Goal: Task Accomplishment & Management: Manage account settings

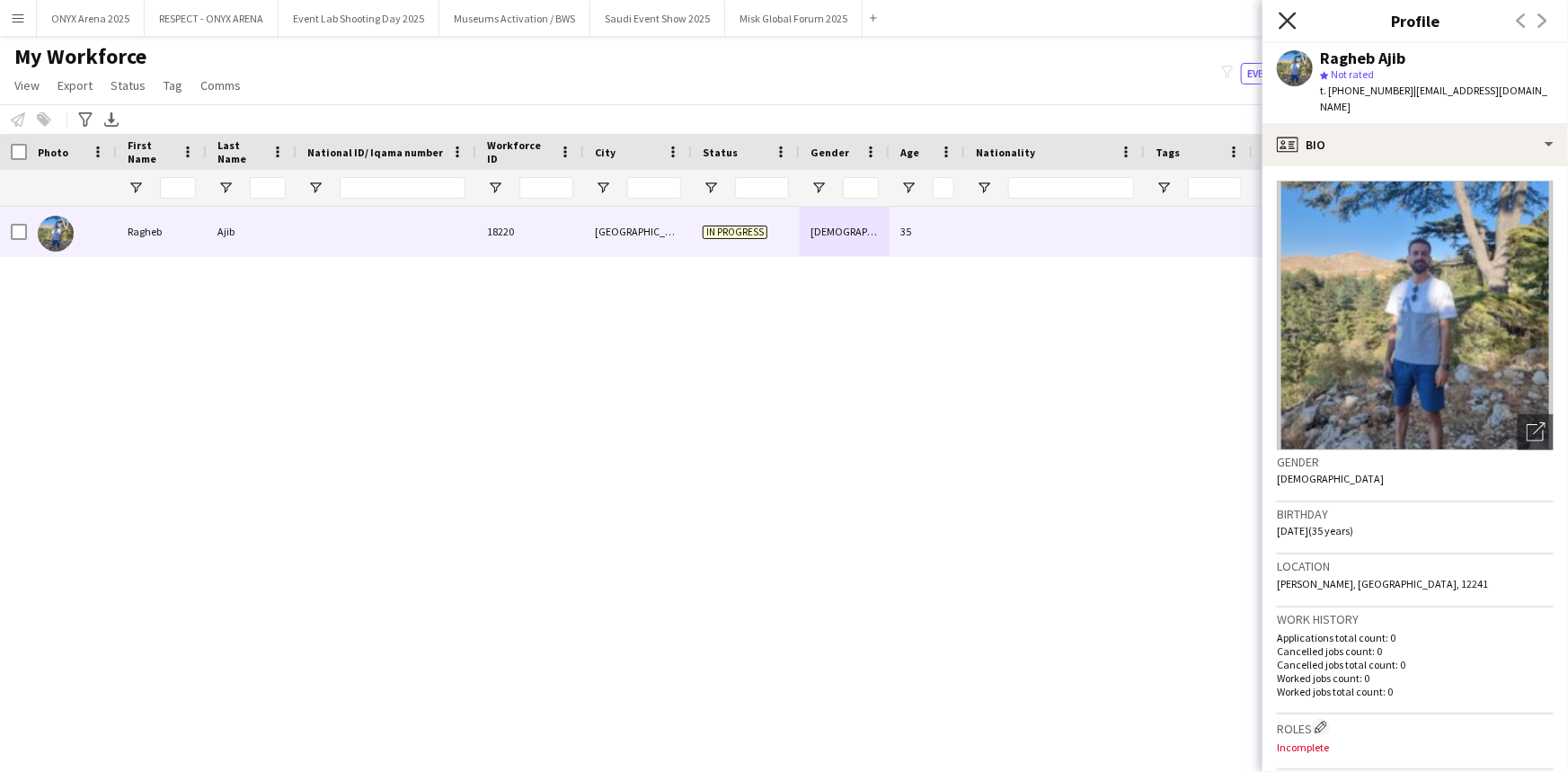
click at [1290, 14] on icon "Close pop-in" at bounding box center [1287, 20] width 17 height 17
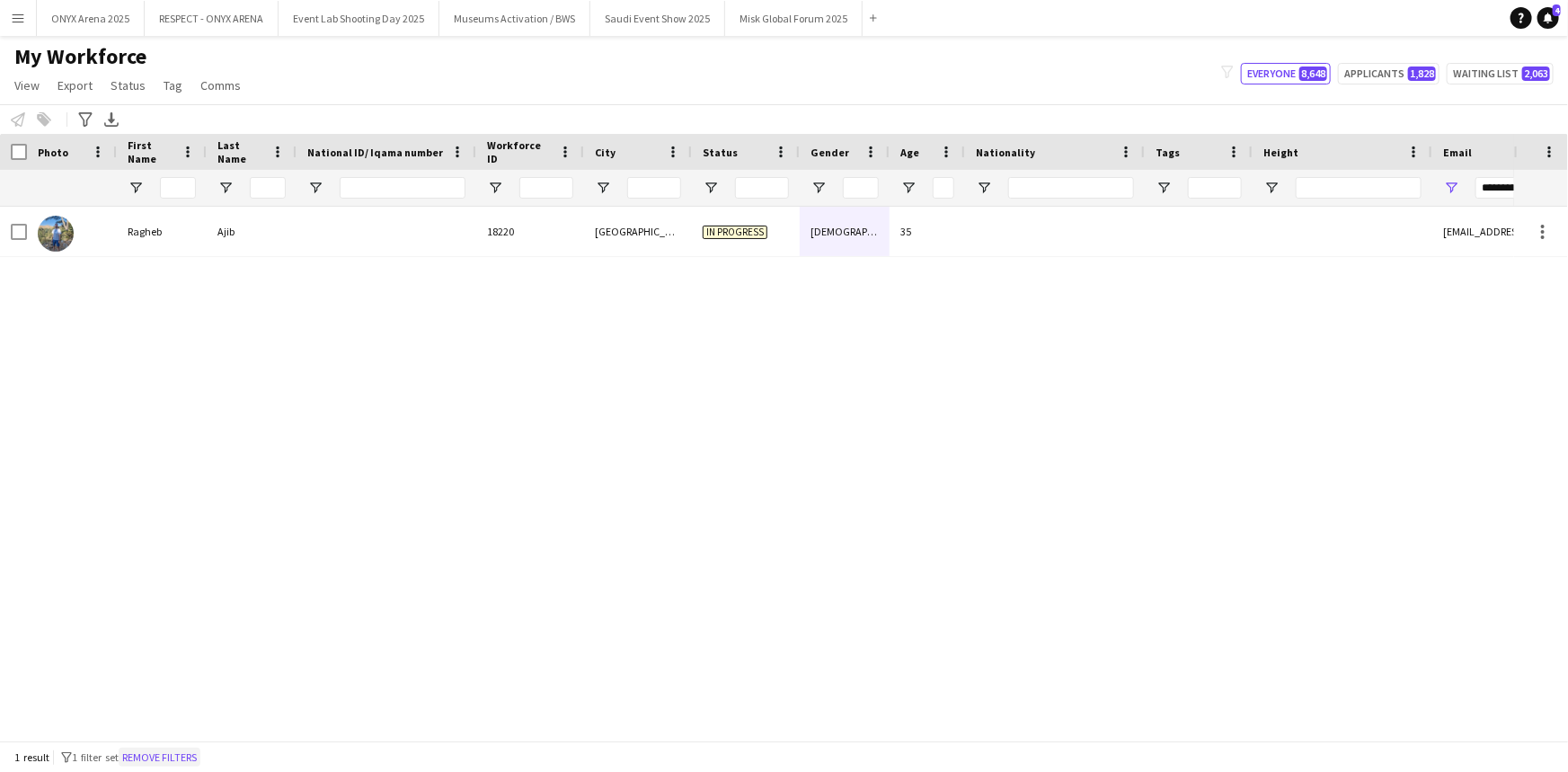
click at [196, 756] on button "Remove filters" at bounding box center [159, 758] width 81 height 20
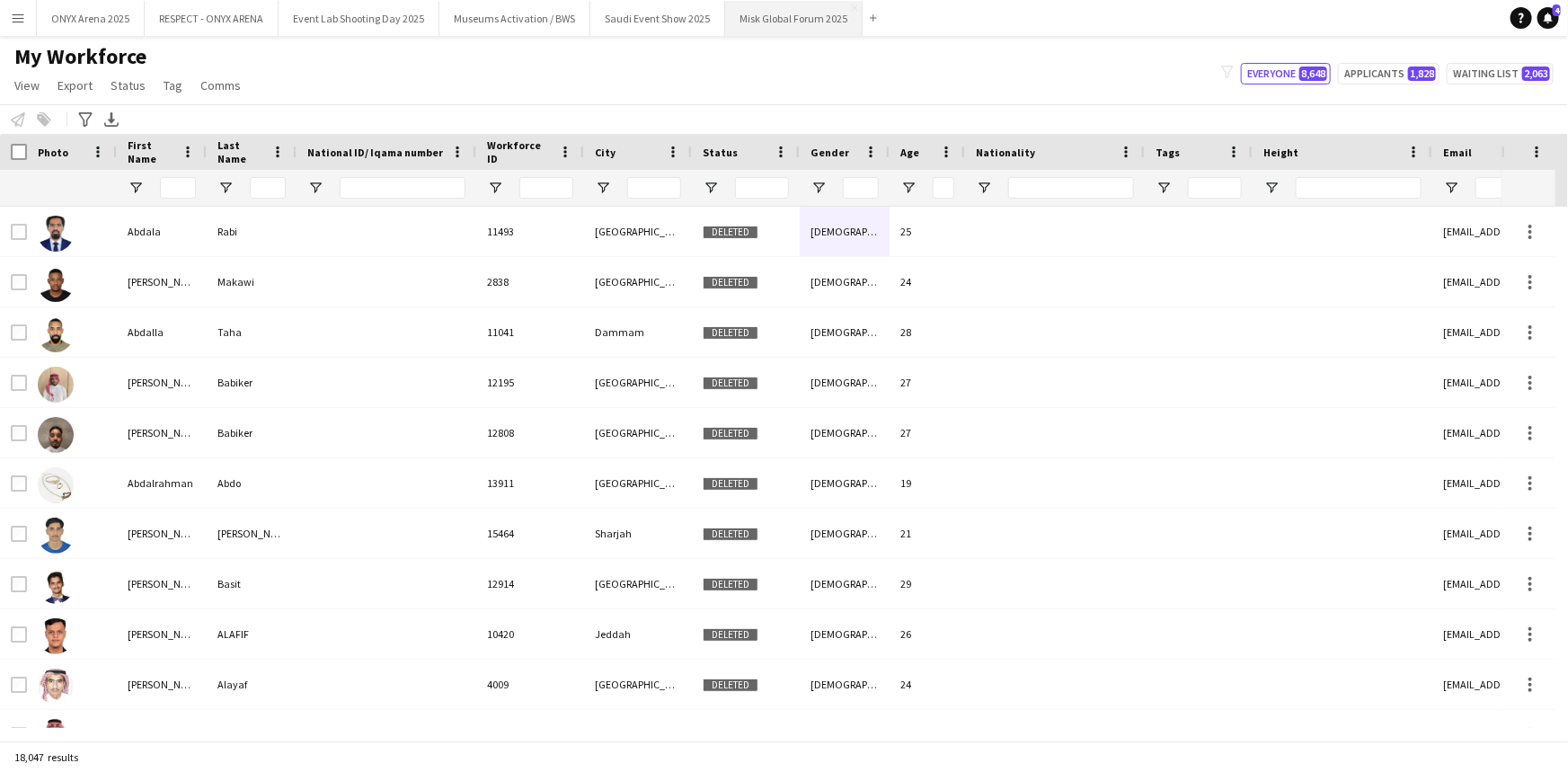
click at [759, 28] on button "Misk Global Forum 2025 Close" at bounding box center [793, 18] width 137 height 35
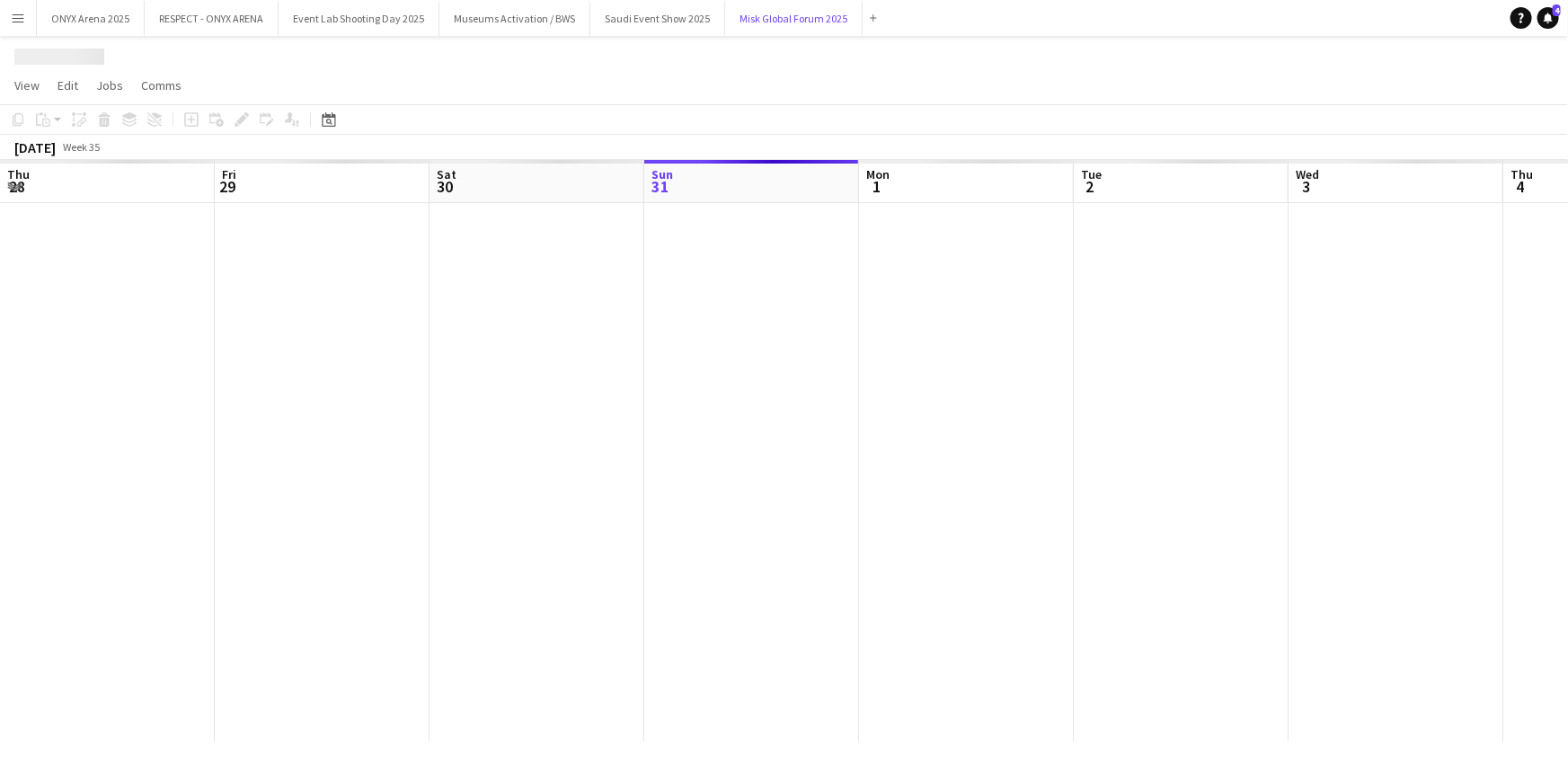
scroll to position [0, 429]
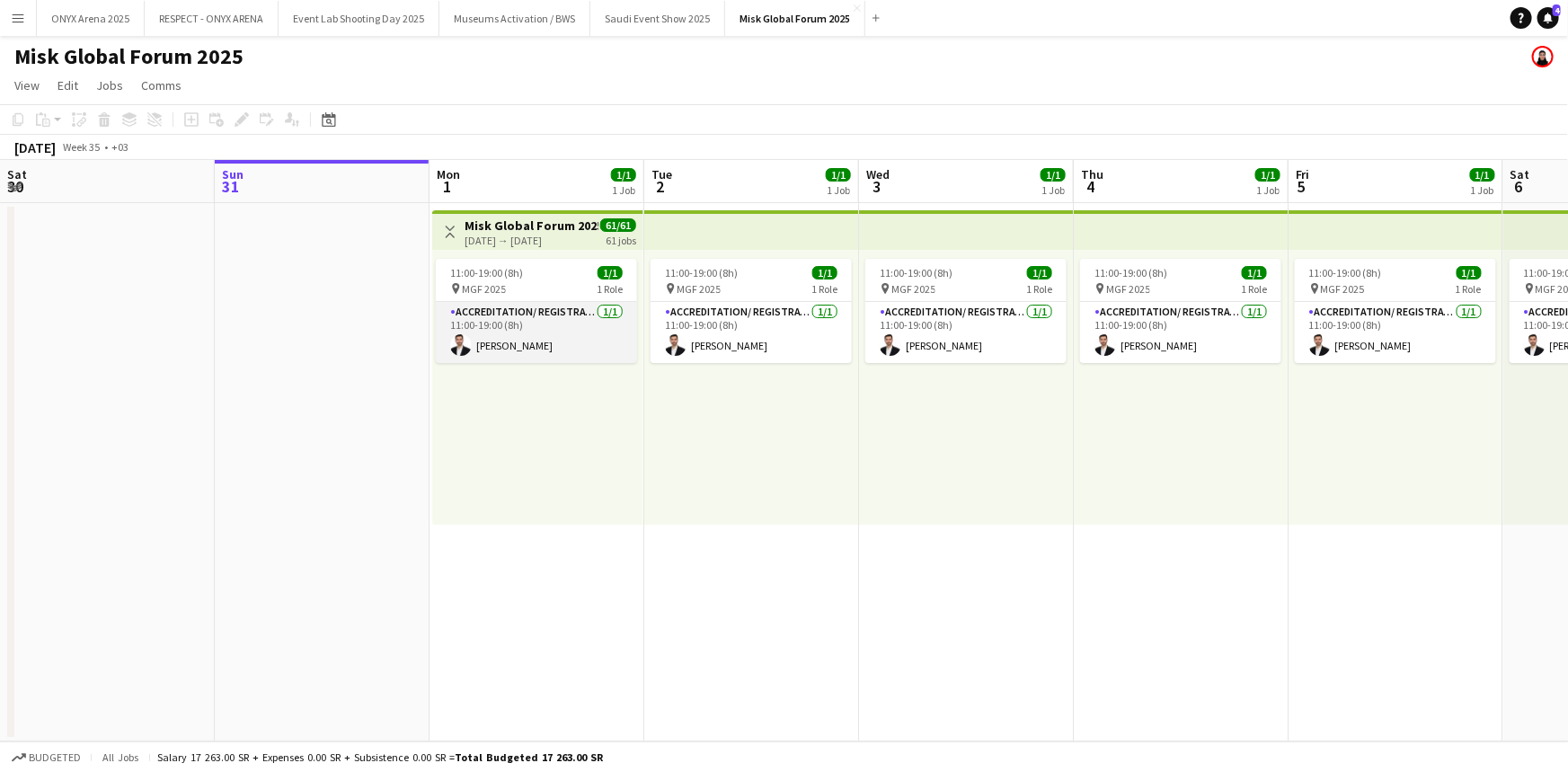
click at [534, 341] on app-card-role "Accreditation/ Registration / Ticketing [DATE] 11:00-19:00 (8h) Wael AlKeyal" at bounding box center [537, 333] width 201 height 61
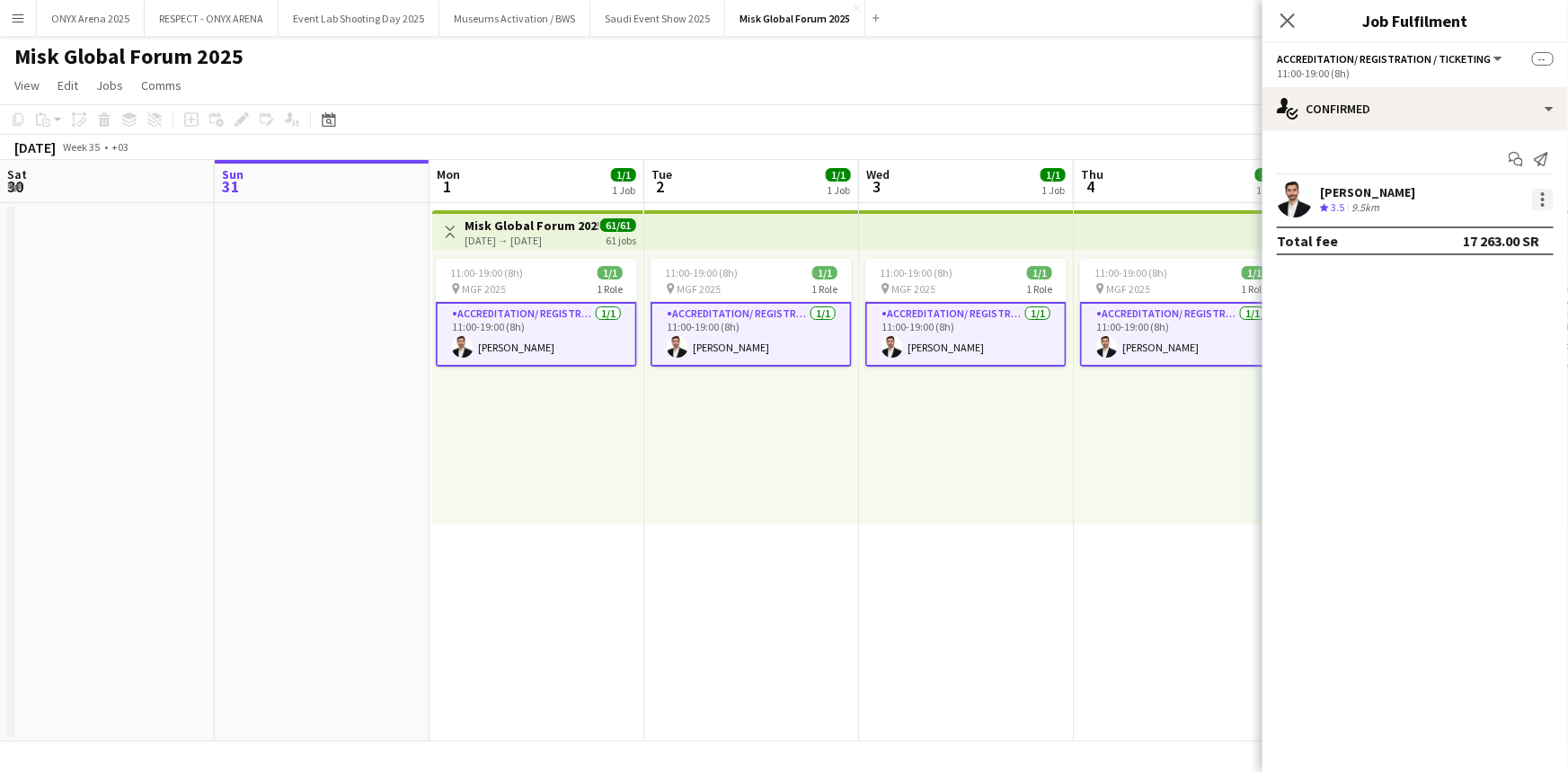
click at [1541, 197] on div at bounding box center [1542, 199] width 21 height 21
click at [1462, 360] on span "Remove" at bounding box center [1455, 362] width 54 height 15
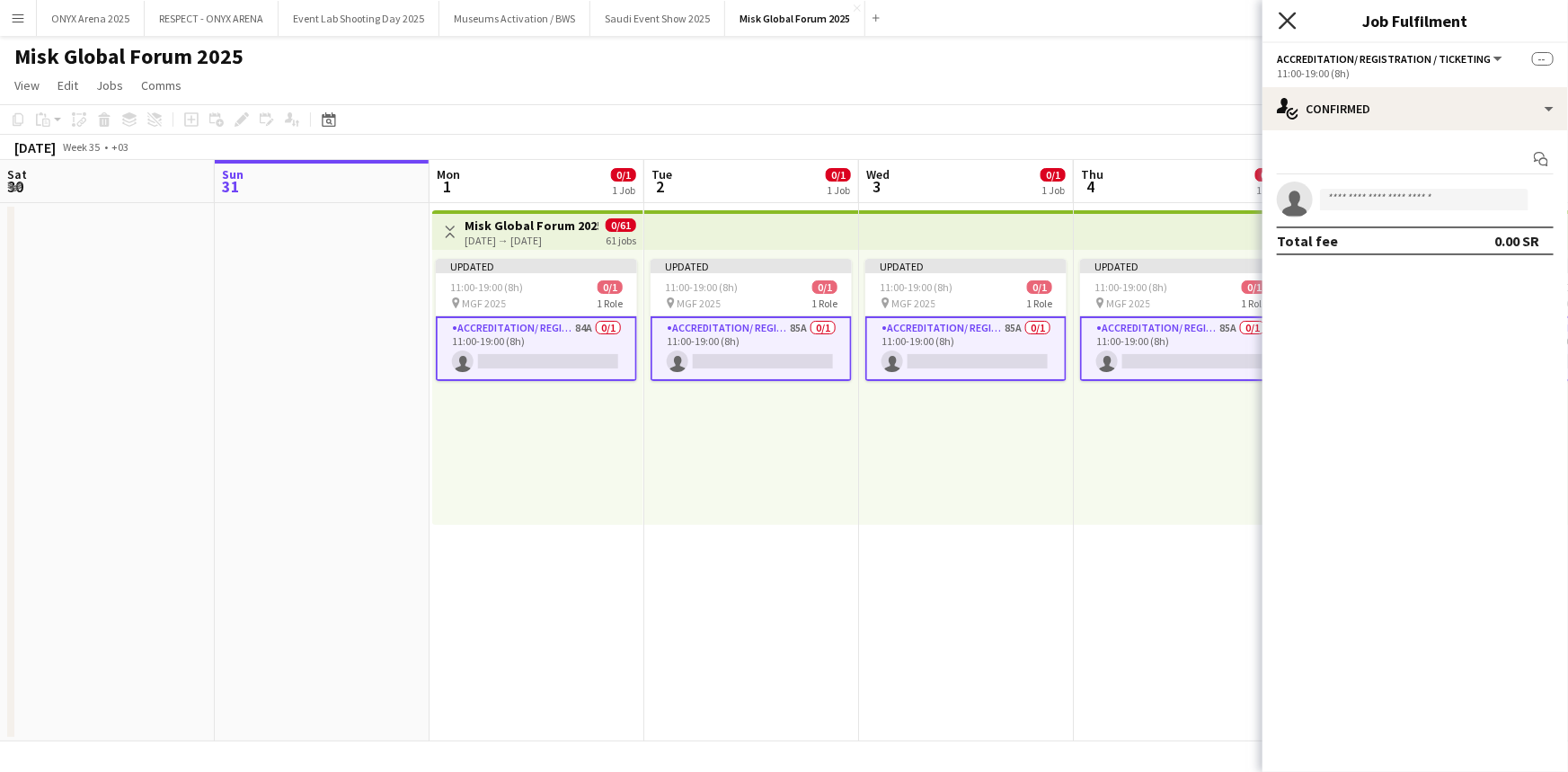
click at [1294, 22] on icon "Close pop-in" at bounding box center [1287, 20] width 17 height 17
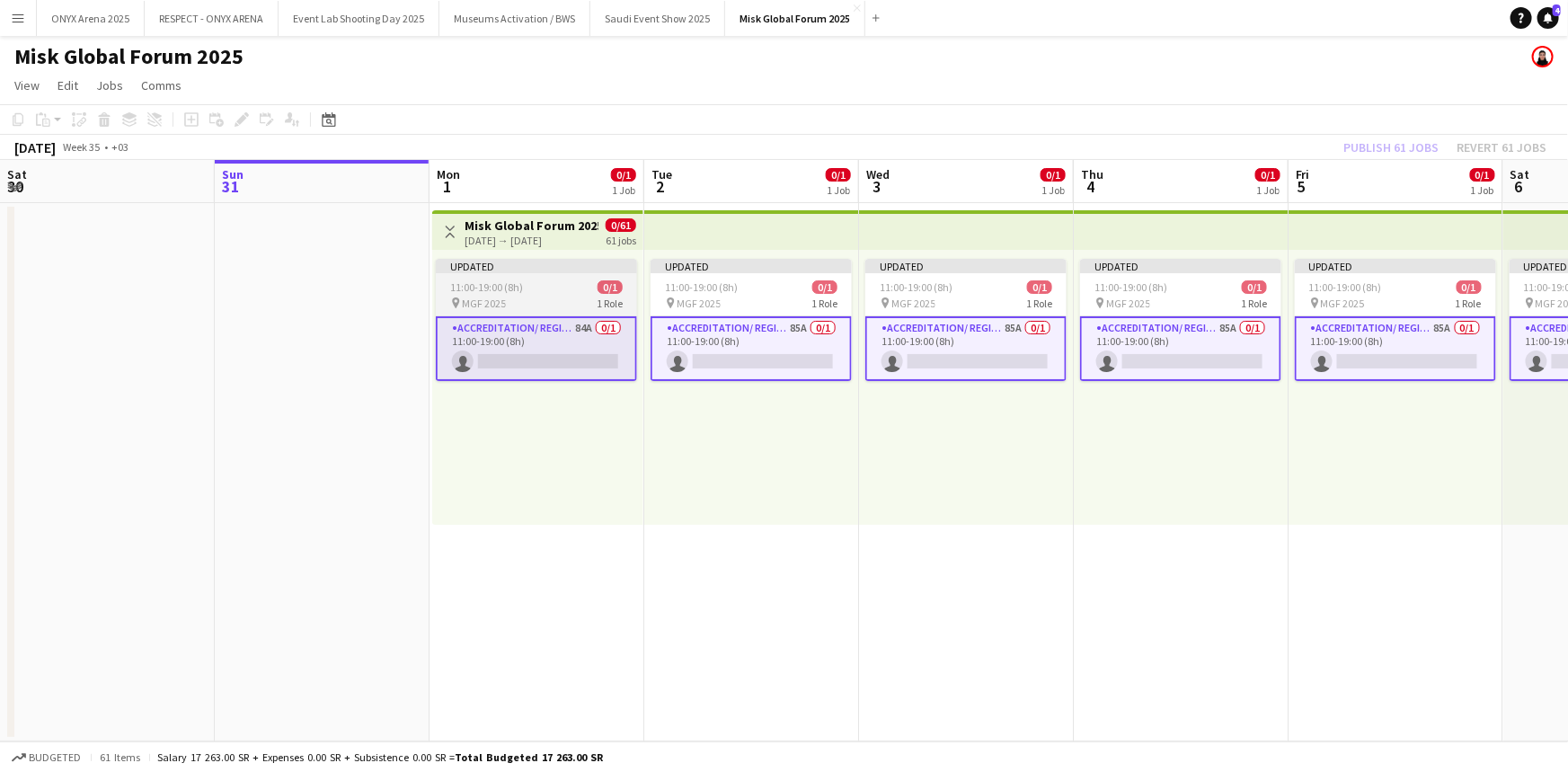
click at [614, 270] on div "Updated" at bounding box center [537, 266] width 201 height 14
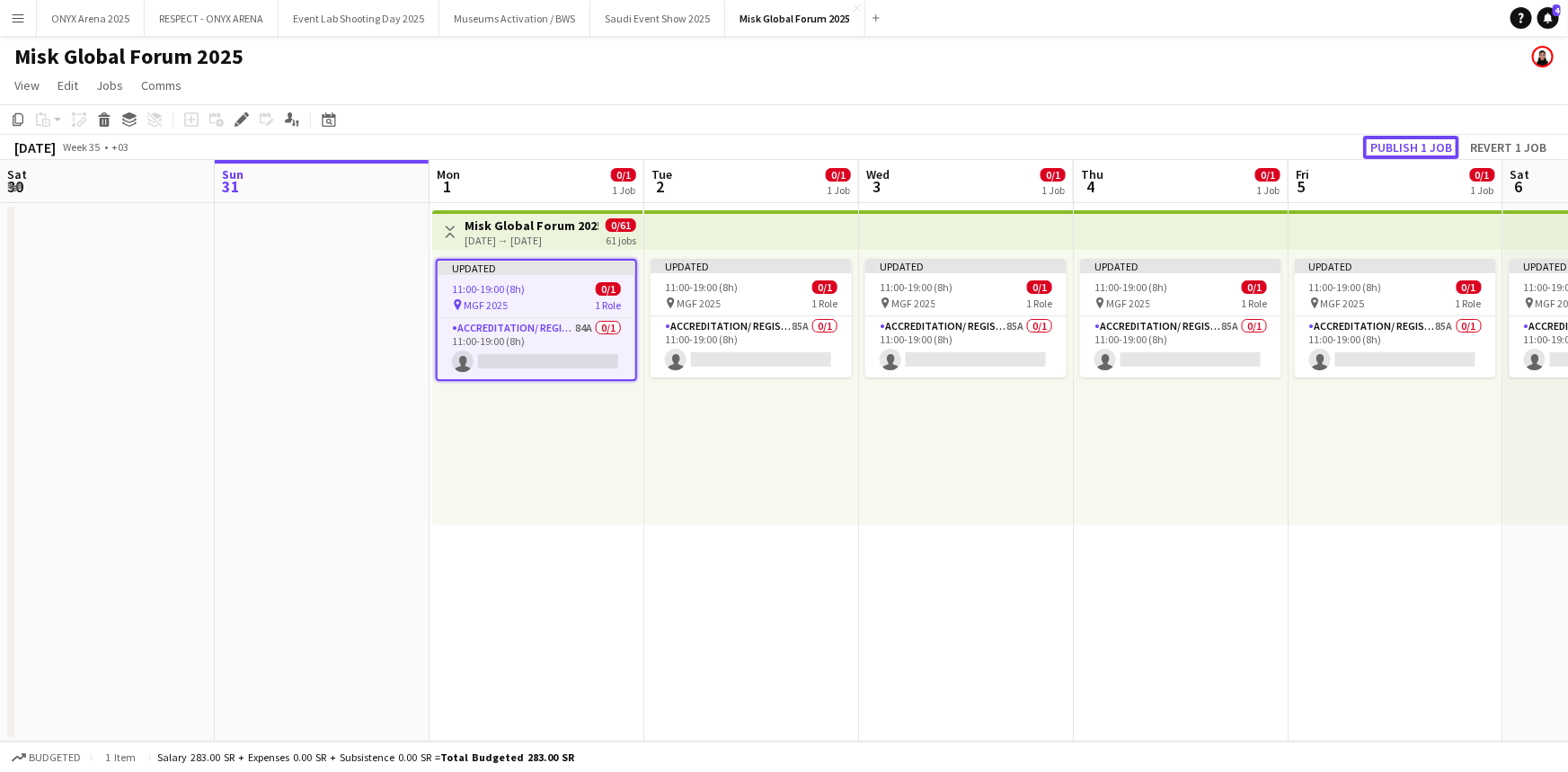
click at [1386, 142] on button "Publish 1 job" at bounding box center [1411, 148] width 96 height 23
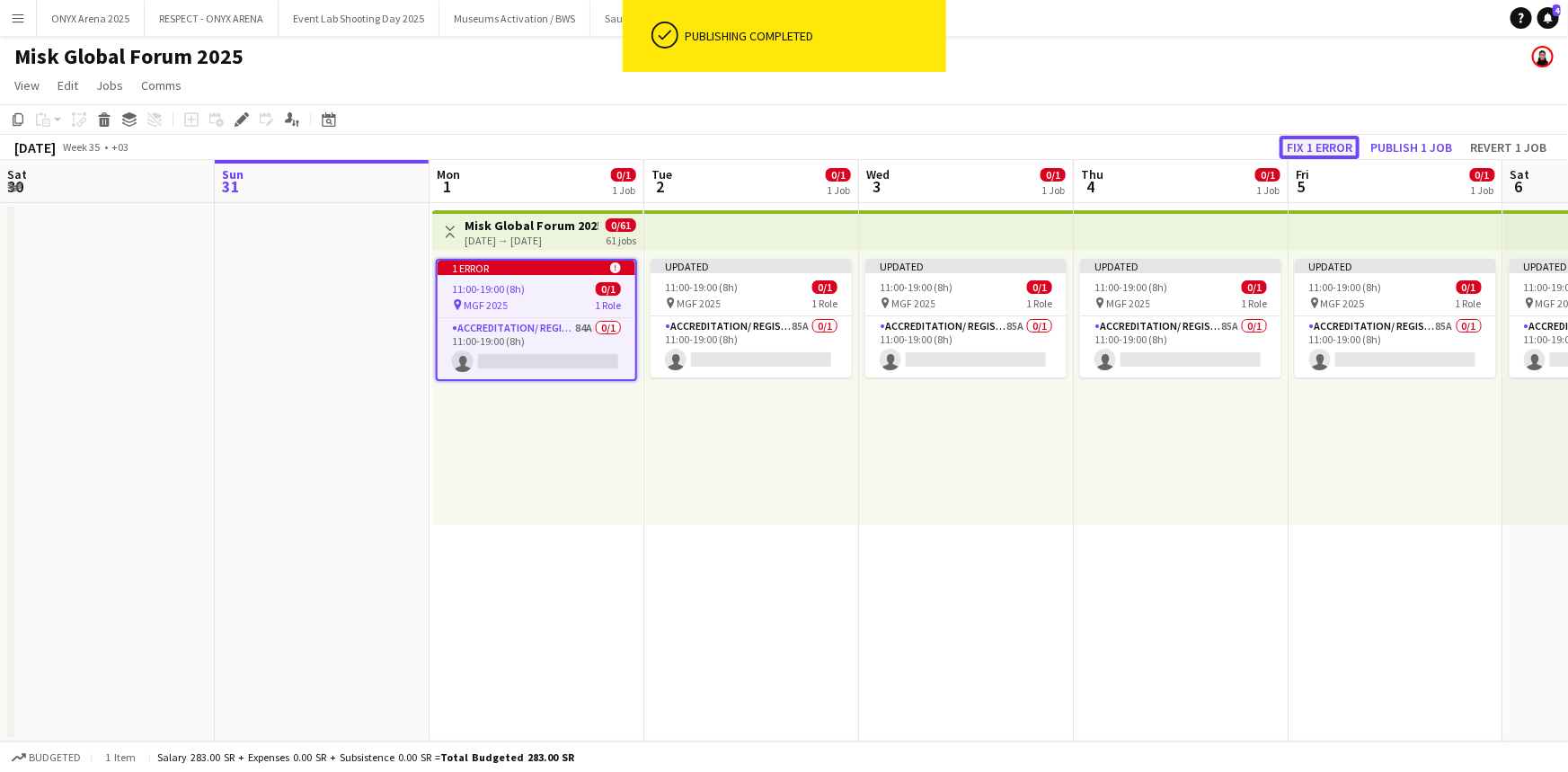
click at [1320, 146] on button "Fix 1 error" at bounding box center [1319, 148] width 80 height 23
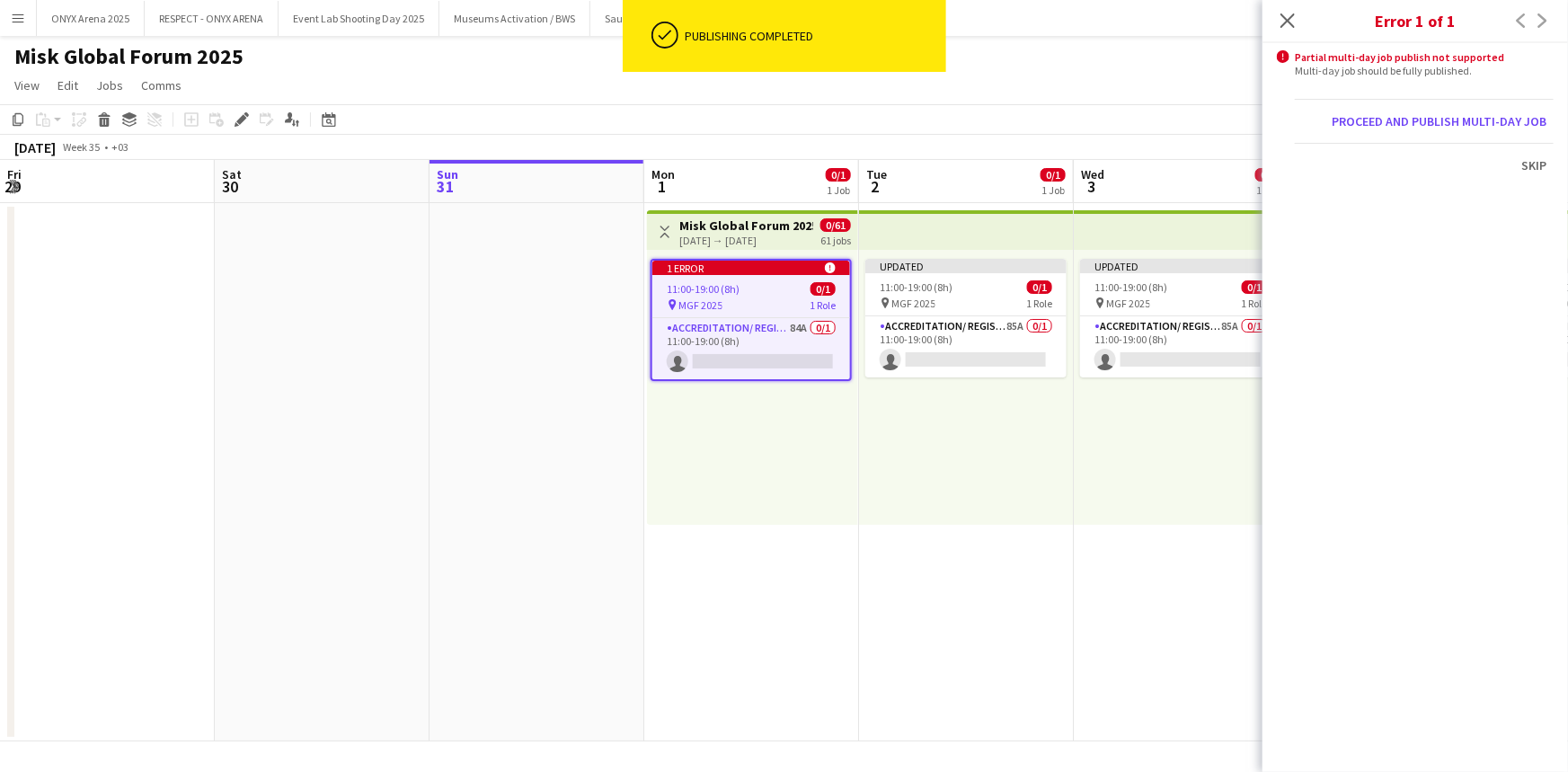
scroll to position [0, 618]
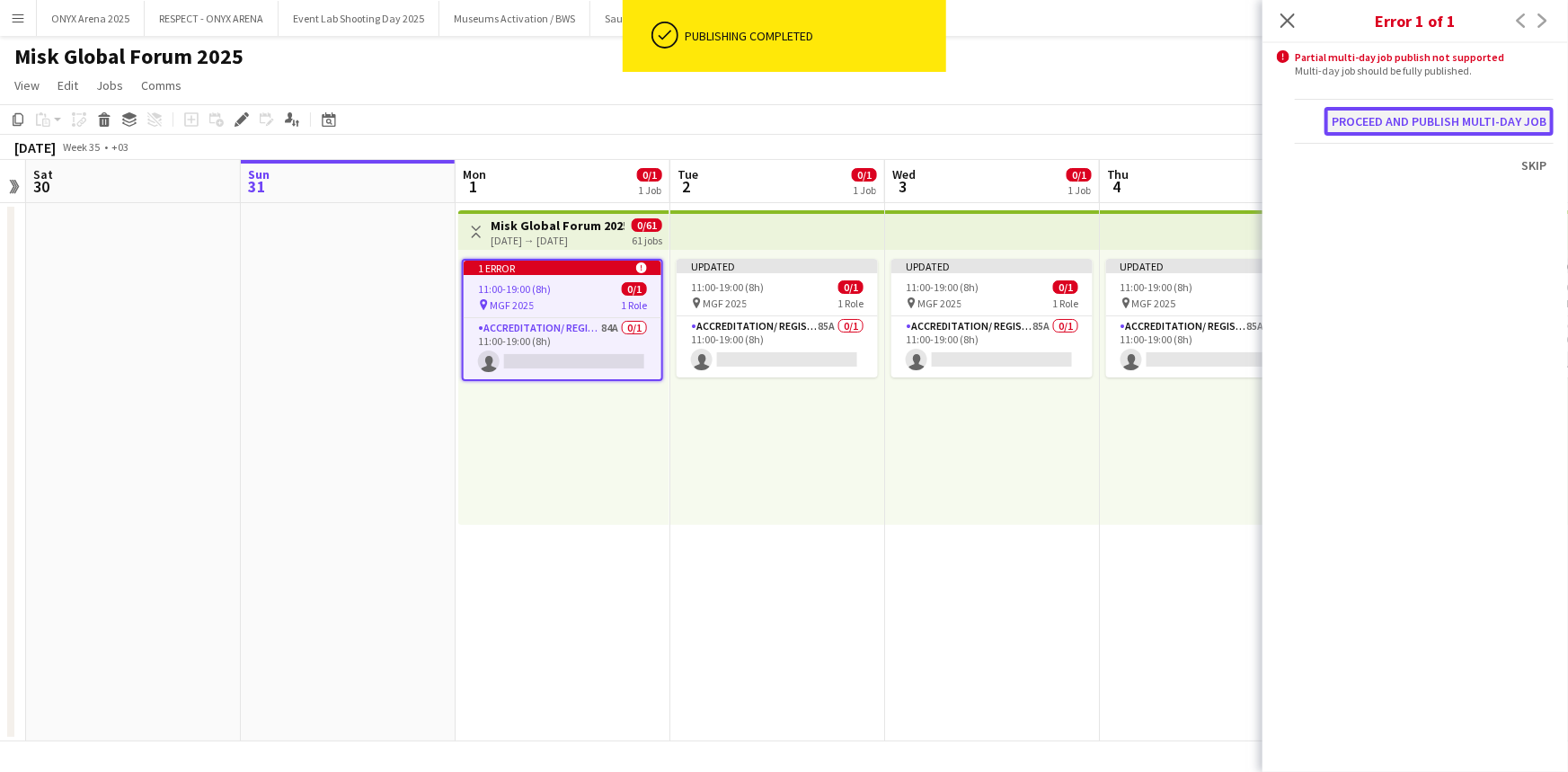
click at [1394, 127] on button "Proceed and publish multi-day job" at bounding box center [1439, 122] width 229 height 29
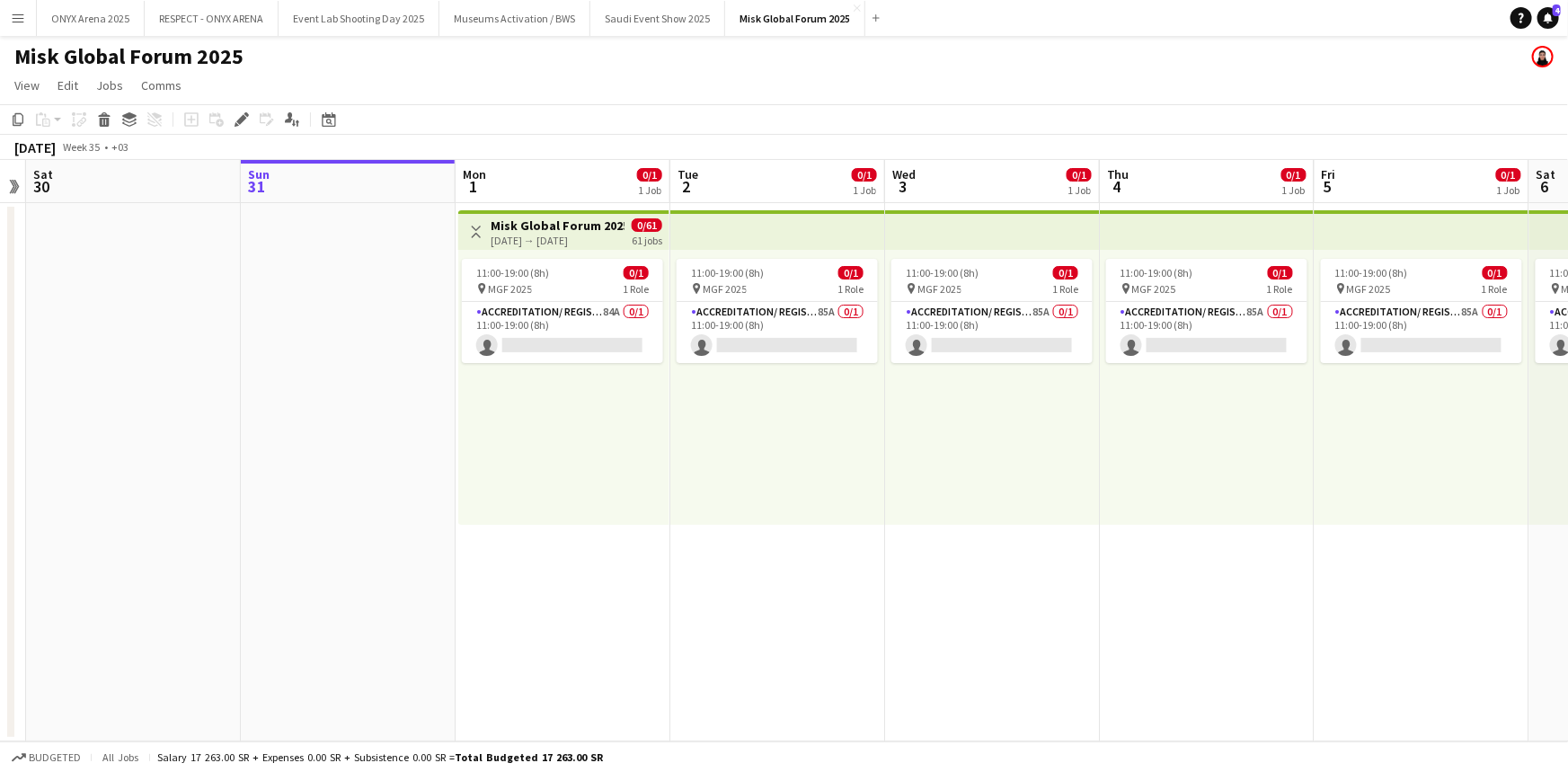
click at [13, 9] on button "Menu" at bounding box center [17, 17] width 35 height 35
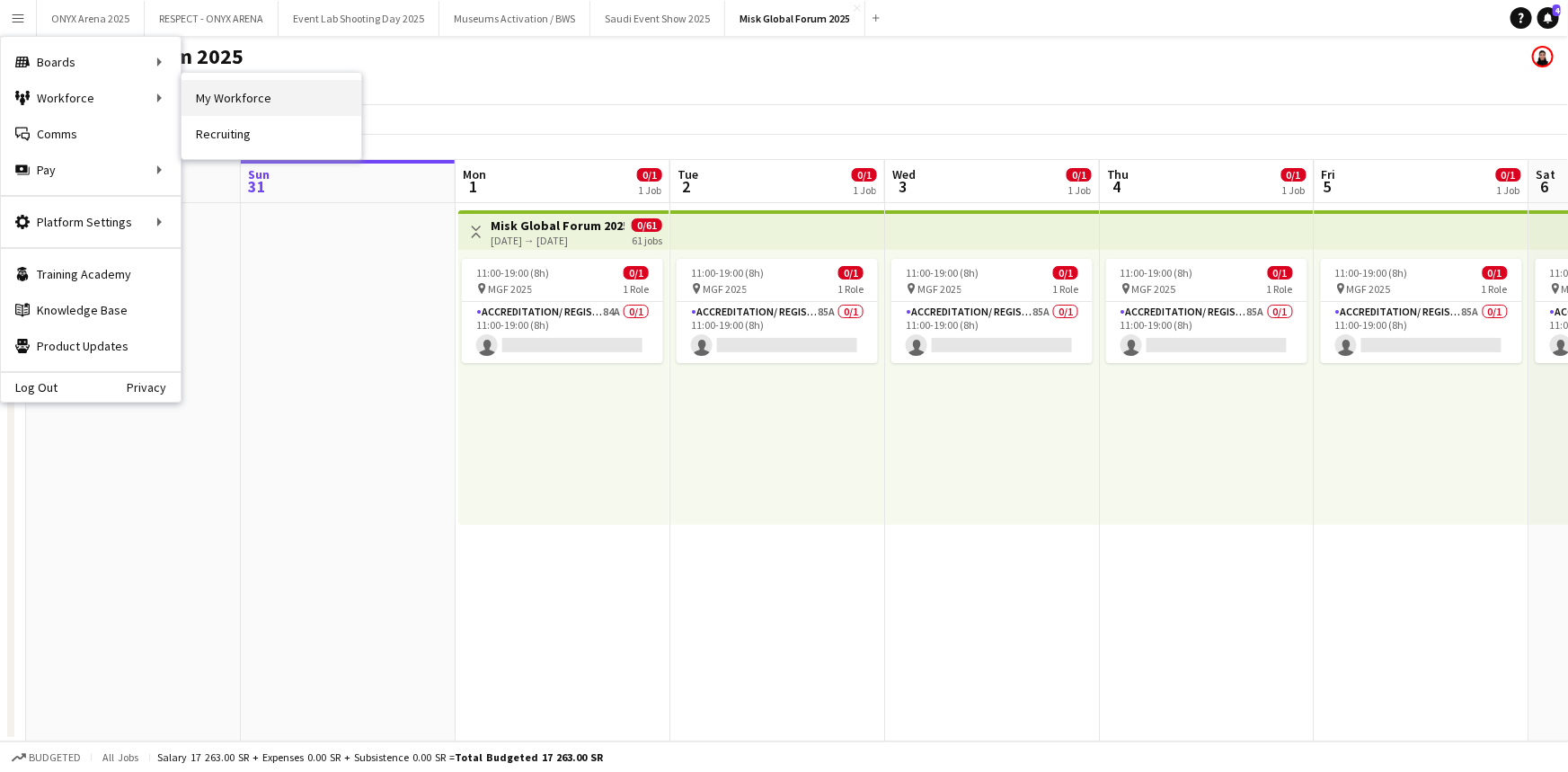
click at [192, 98] on link "My Workforce" at bounding box center [270, 97] width 179 height 35
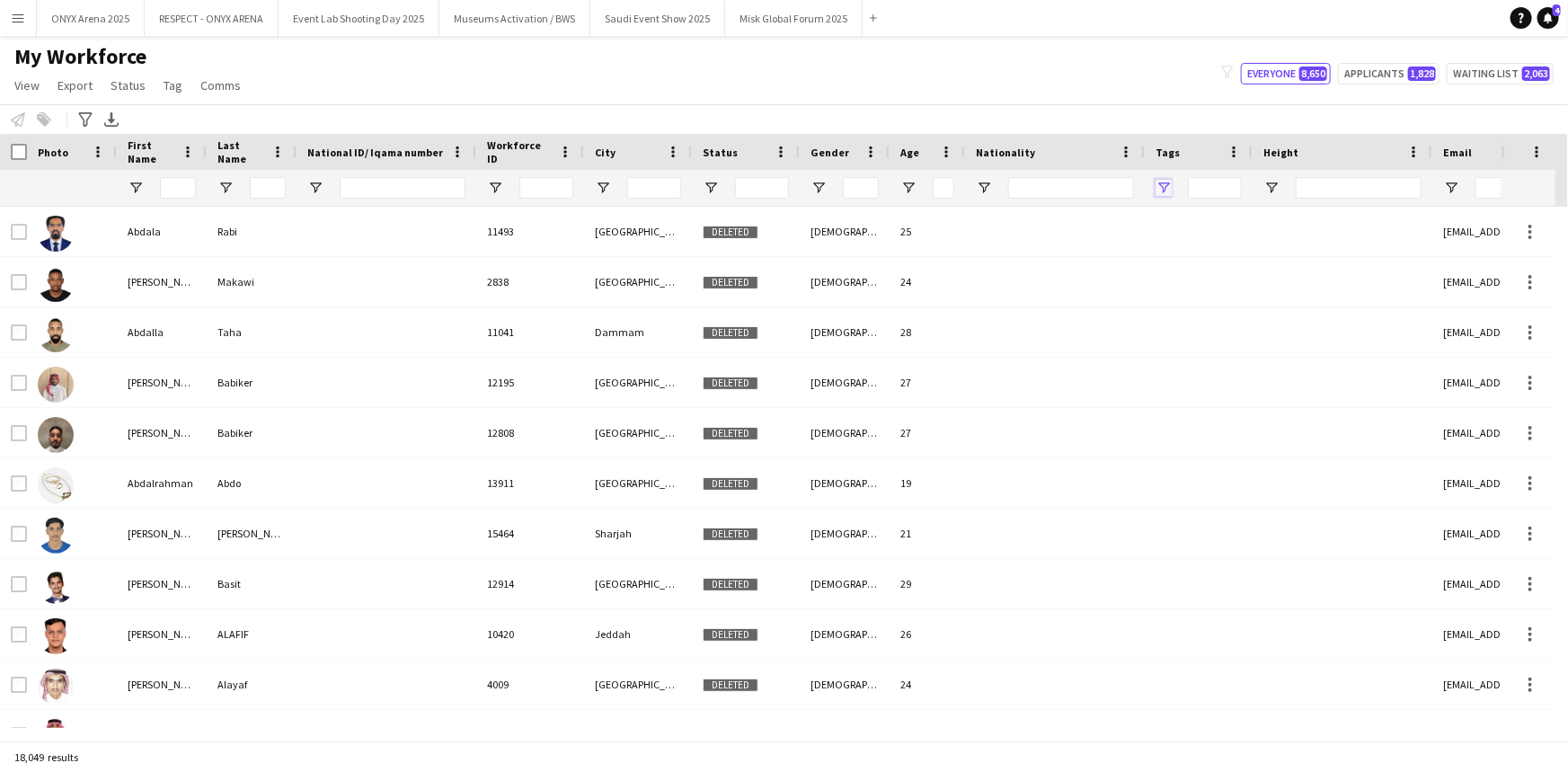
click at [1162, 191] on span "Open Filter Menu" at bounding box center [1163, 187] width 16 height 16
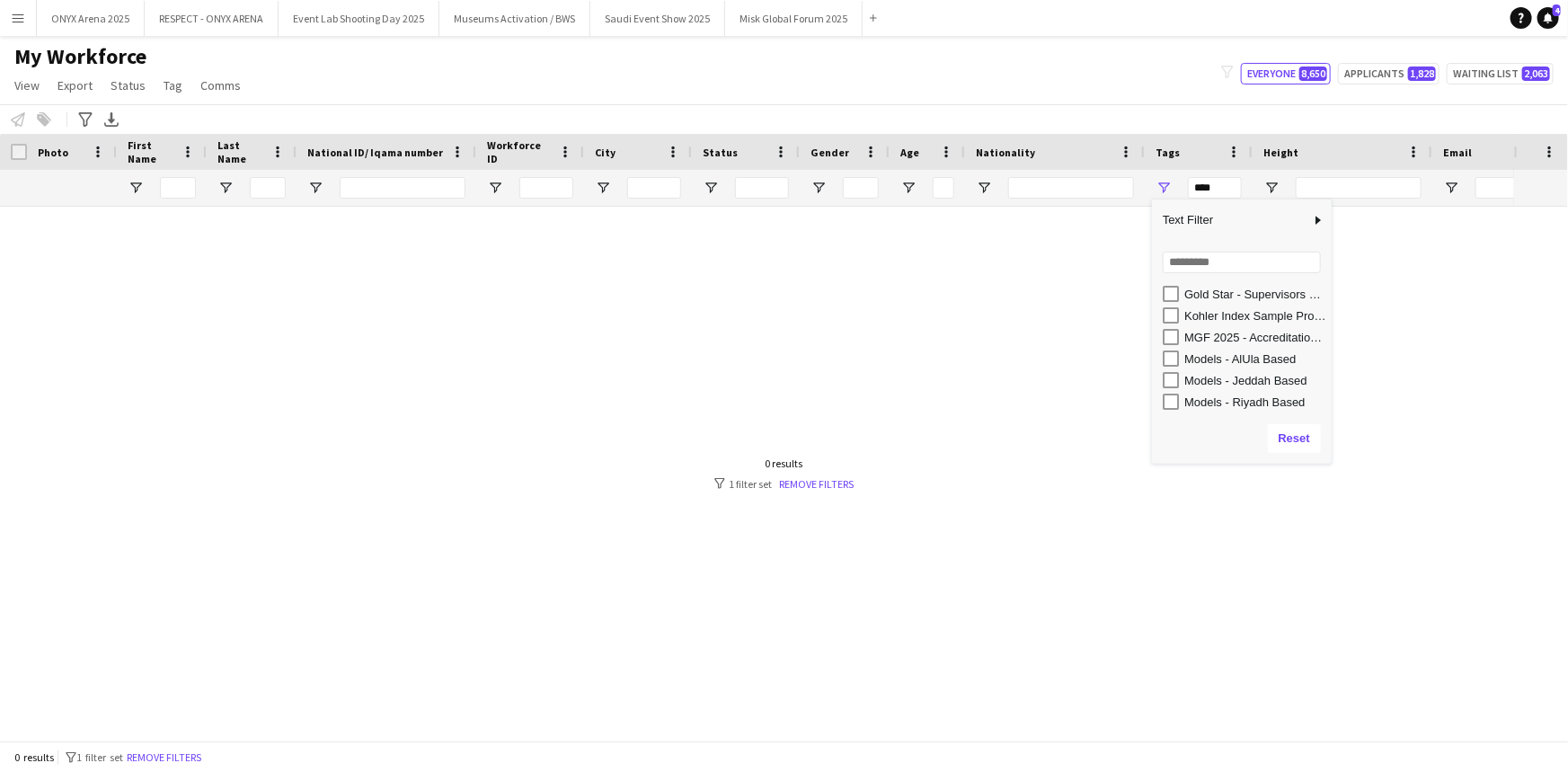
scroll to position [500, 0]
type input "**********"
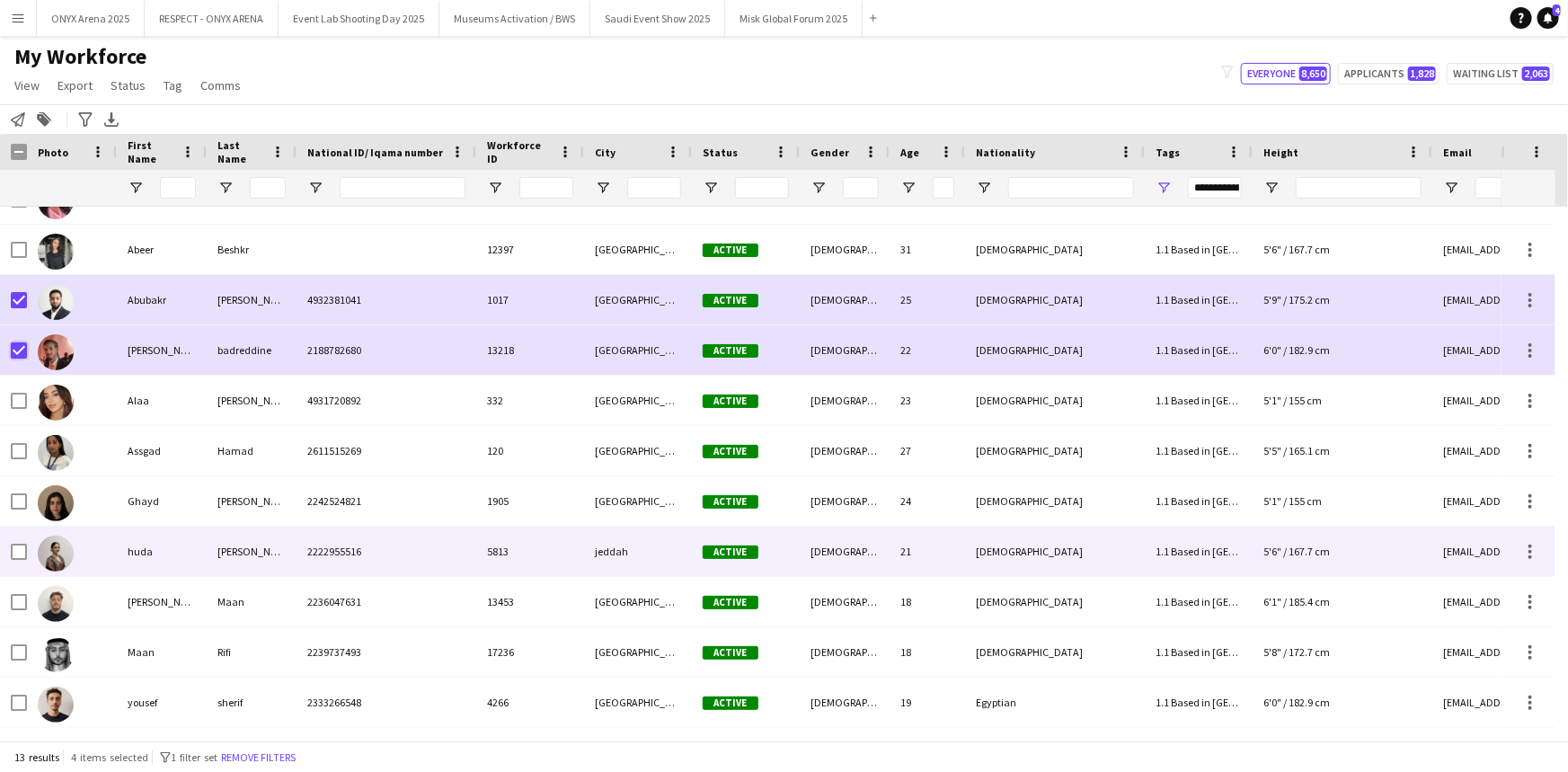
scroll to position [133, 0]
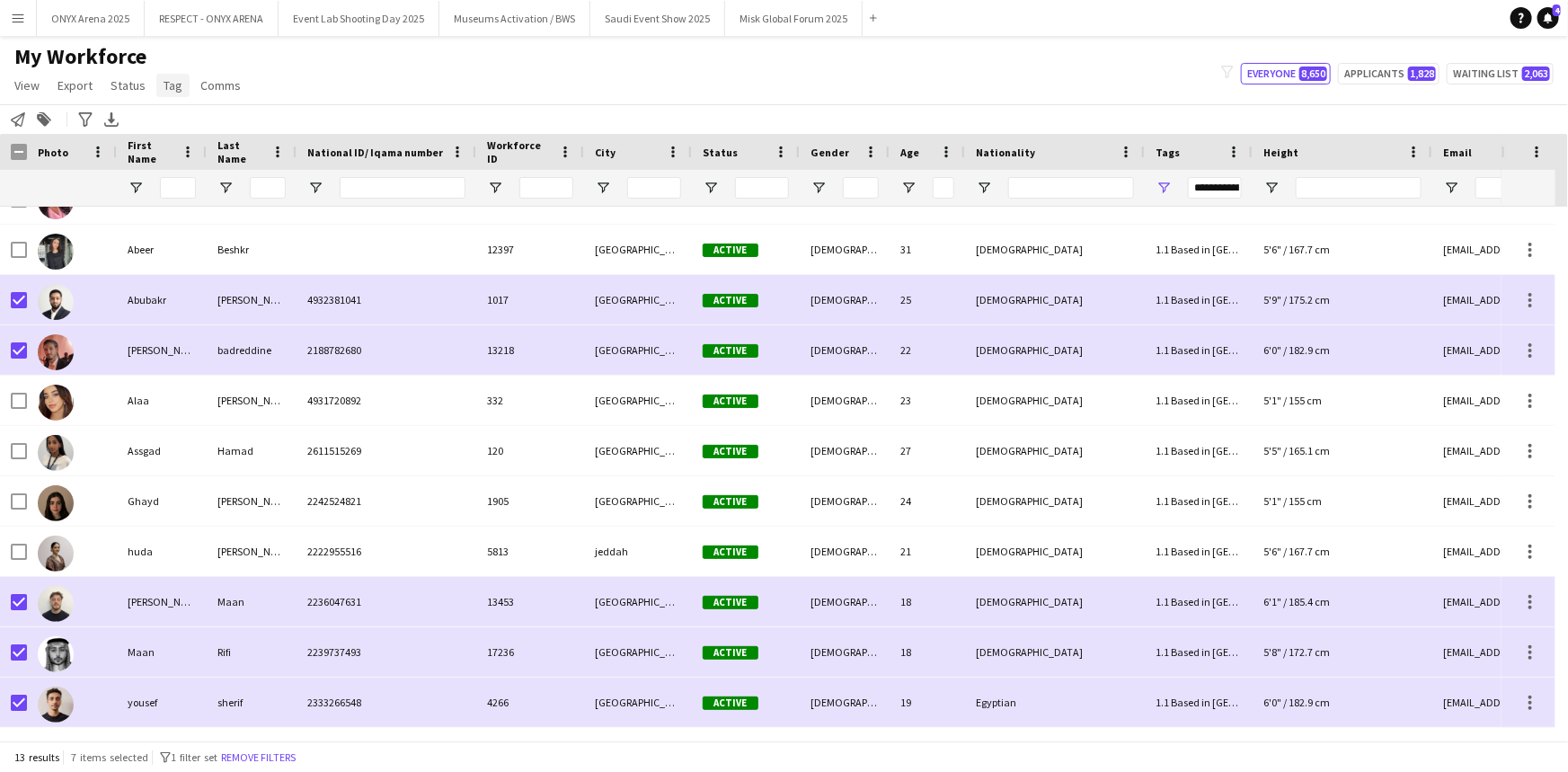
click at [172, 90] on span "Tag" at bounding box center [173, 85] width 19 height 16
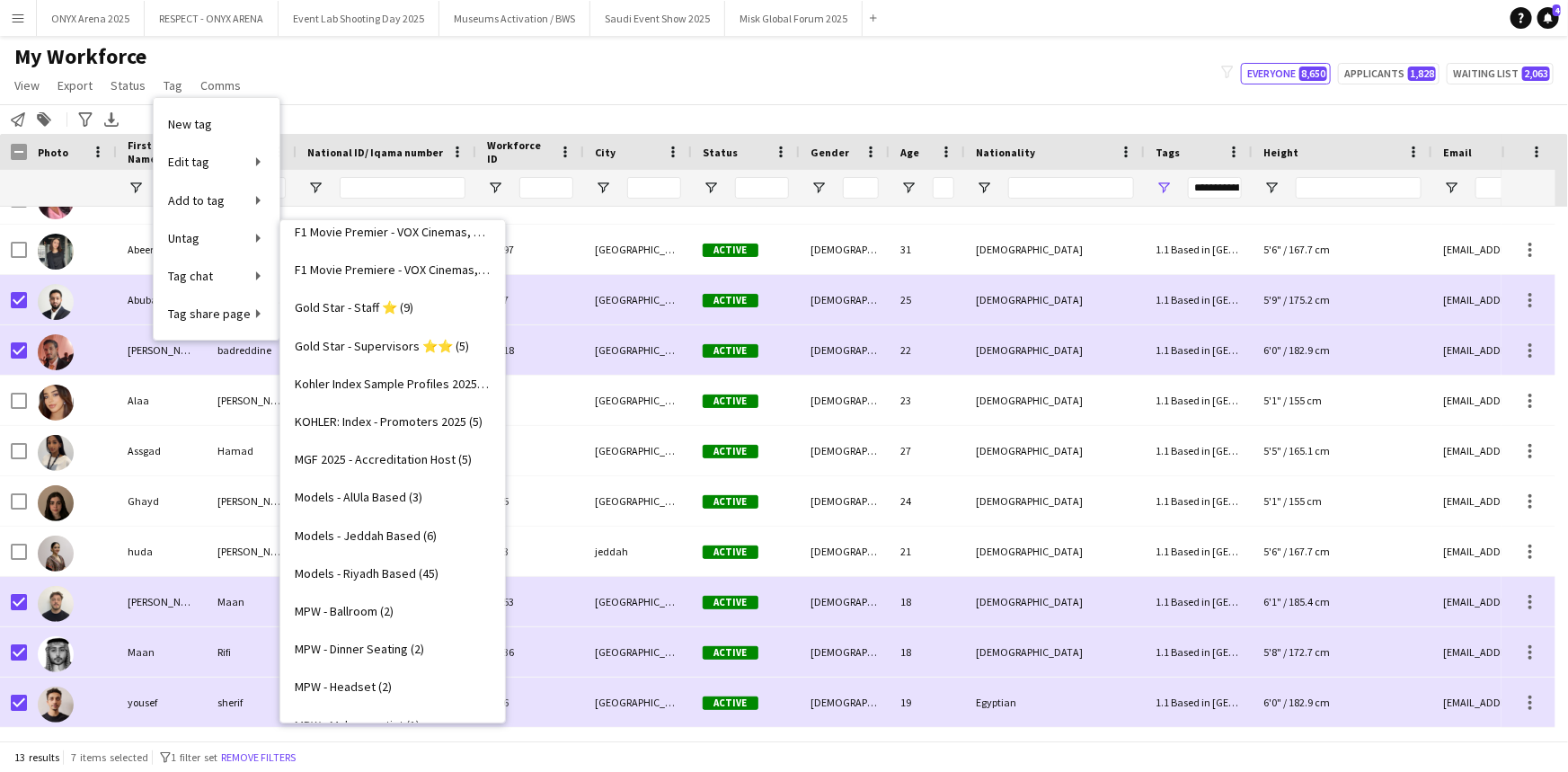
scroll to position [660, 0]
click at [376, 382] on span "Kohler Index Sample Profiles 2025 (13)" at bounding box center [392, 383] width 196 height 16
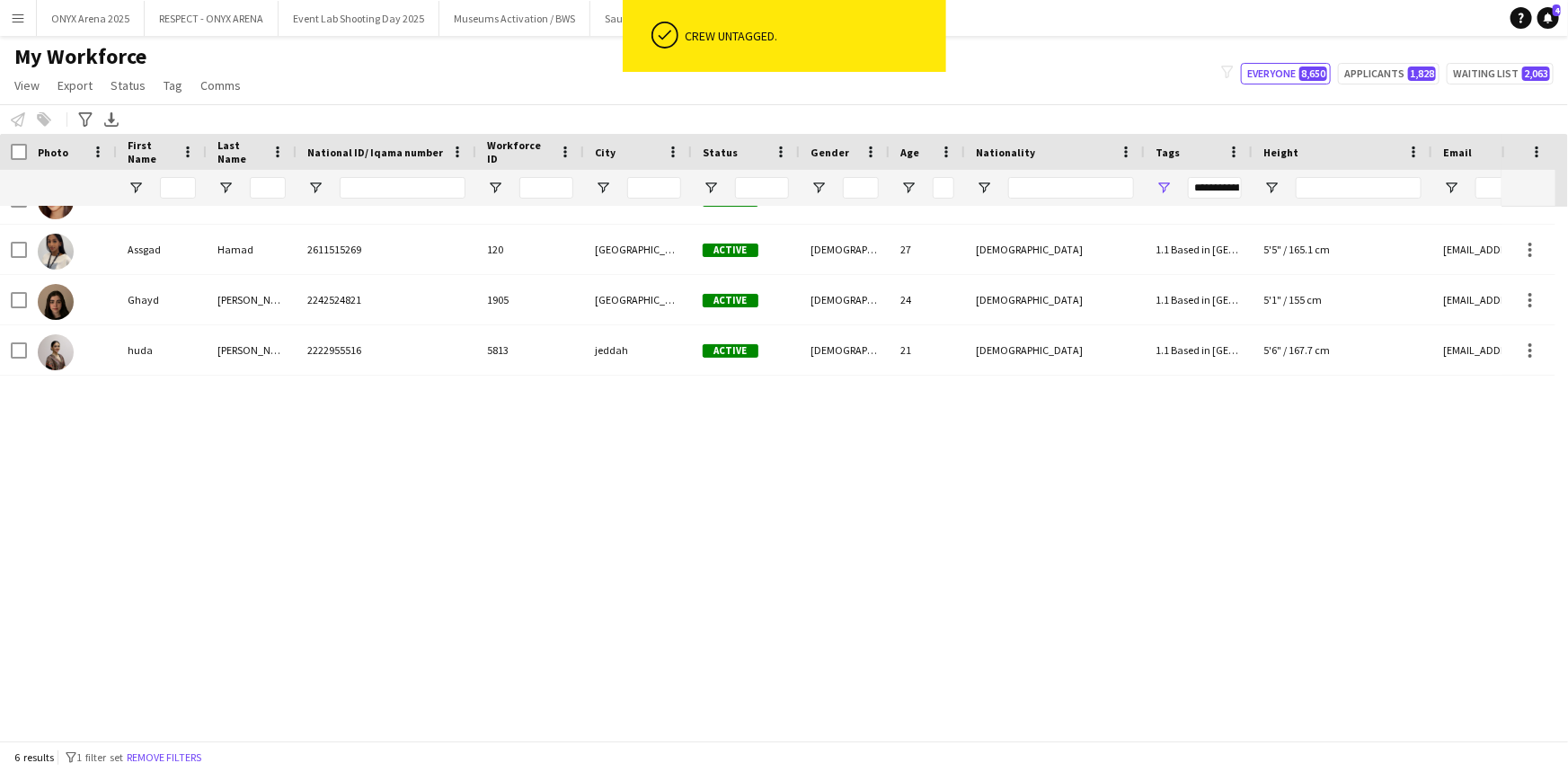
scroll to position [0, 0]
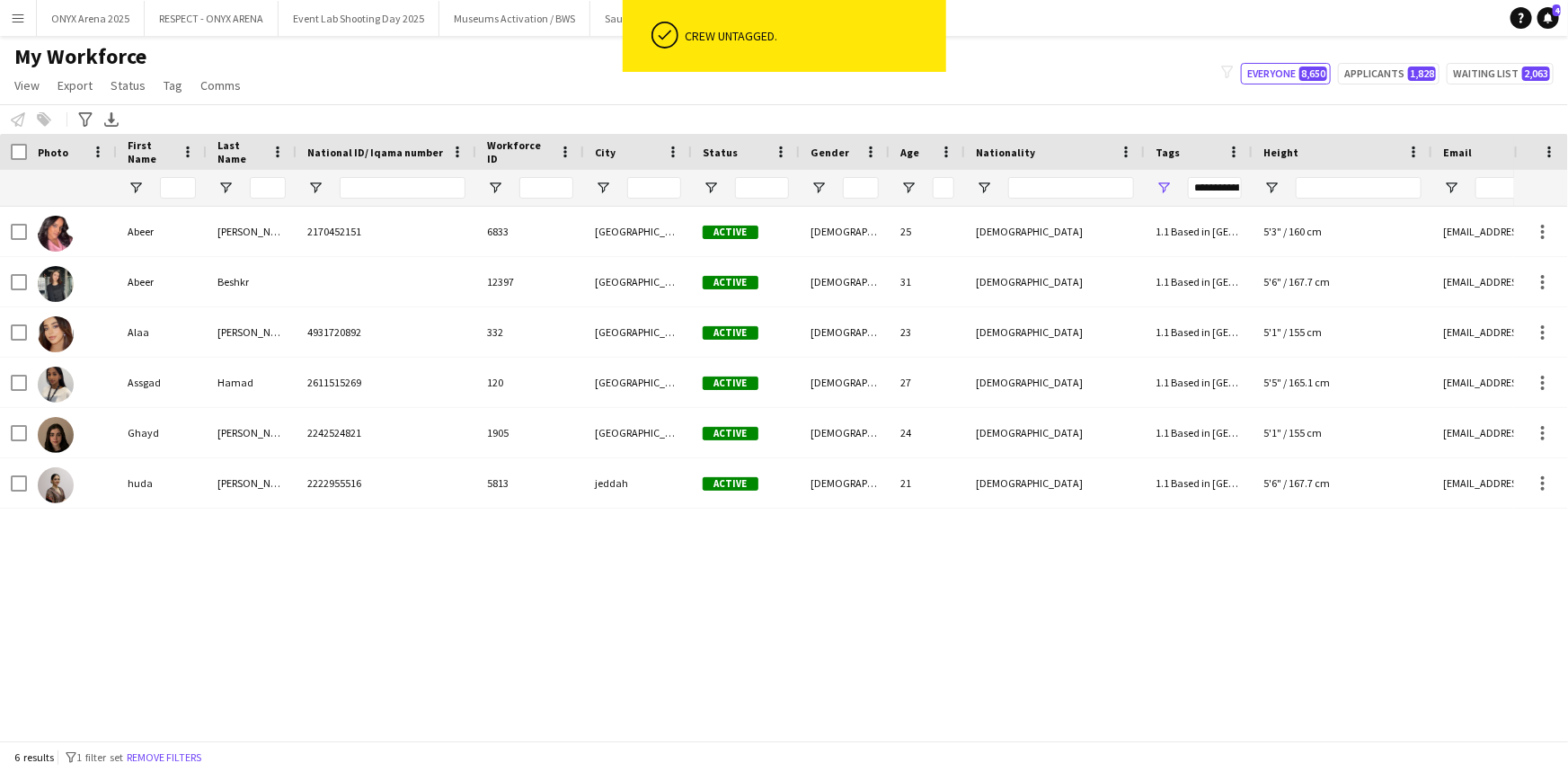
click at [310, 594] on div "[PERSON_NAME] 2170452151 6833 [GEOGRAPHIC_DATA] and [GEOGRAPHIC_DATA] Active [D…" at bounding box center [756, 468] width 1513 height 522
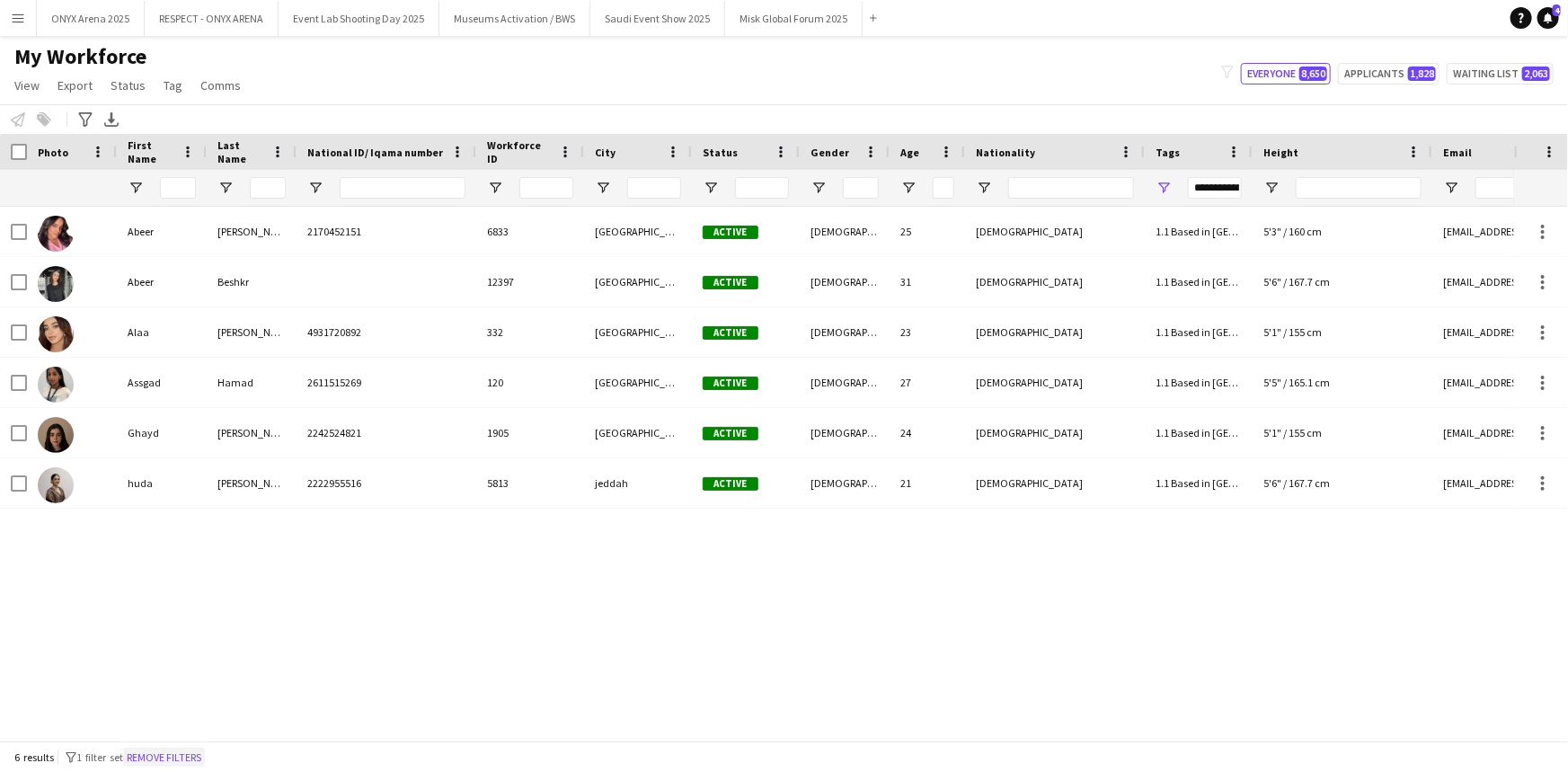
click at [181, 758] on button "Remove filters" at bounding box center [163, 758] width 81 height 20
